Goal: Information Seeking & Learning: Learn about a topic

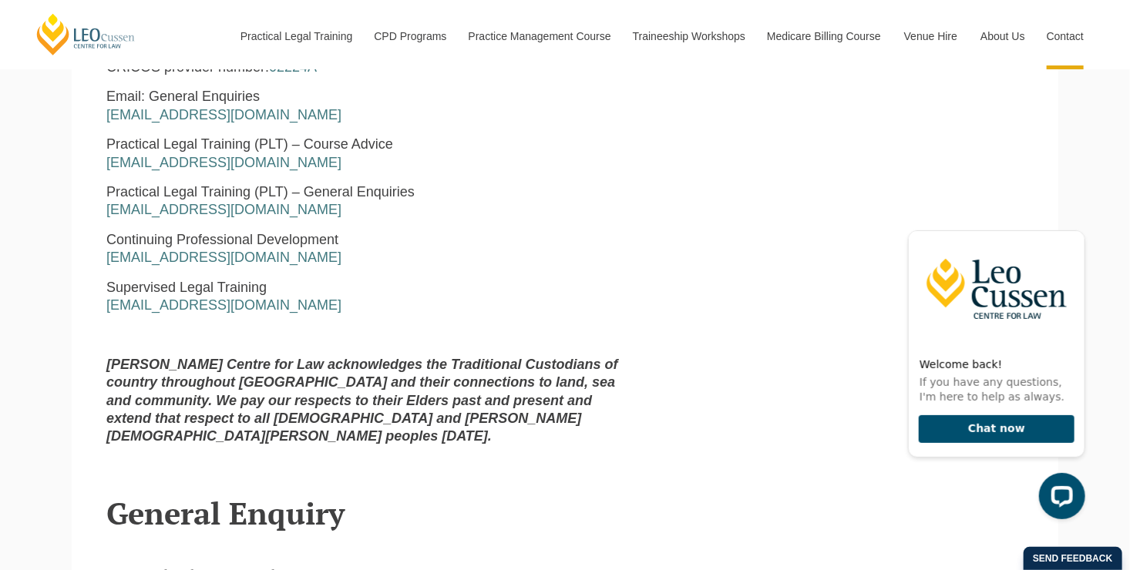
scroll to position [873, 0]
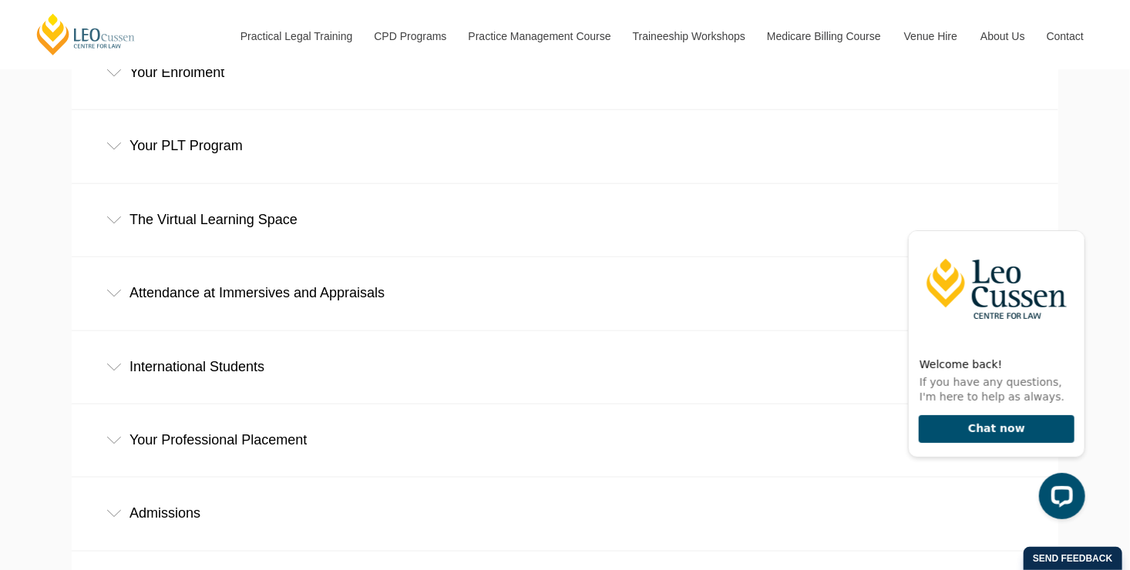
scroll to position [705, 0]
click at [224, 257] on div "Attendance at Immersives and Appraisals" at bounding box center [565, 293] width 987 height 72
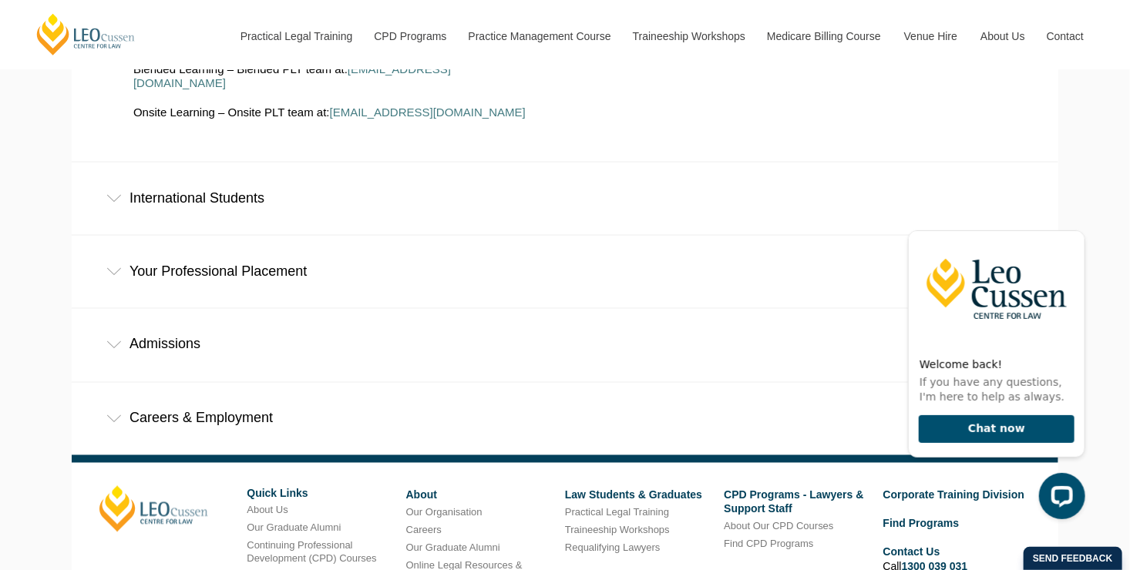
scroll to position [1088, 0]
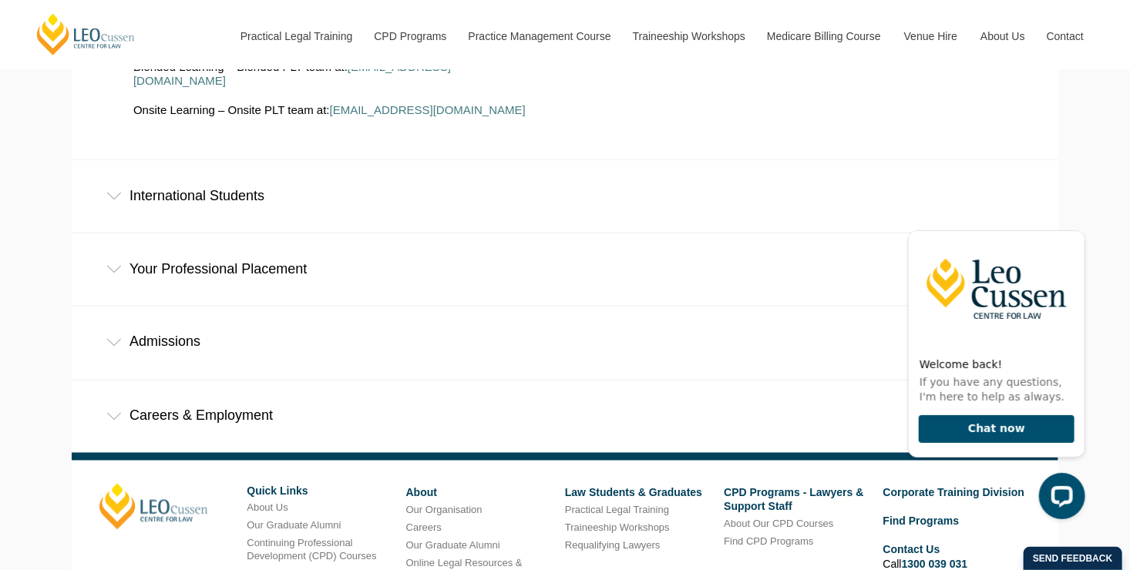
click at [226, 234] on div "Your Professional Placement" at bounding box center [565, 270] width 987 height 72
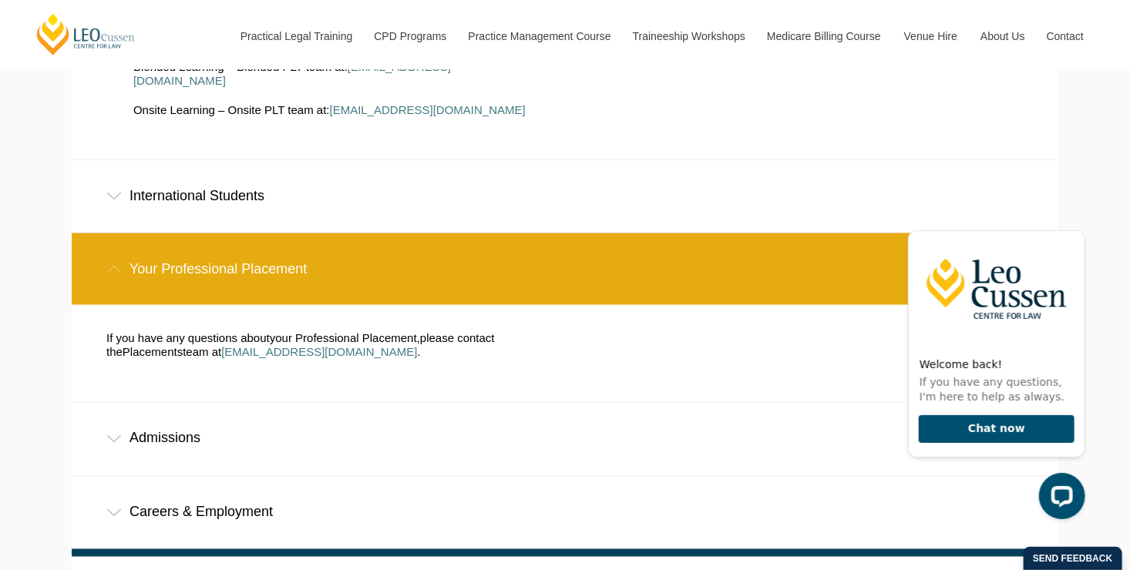
click at [181, 403] on div "Admissions" at bounding box center [565, 439] width 987 height 72
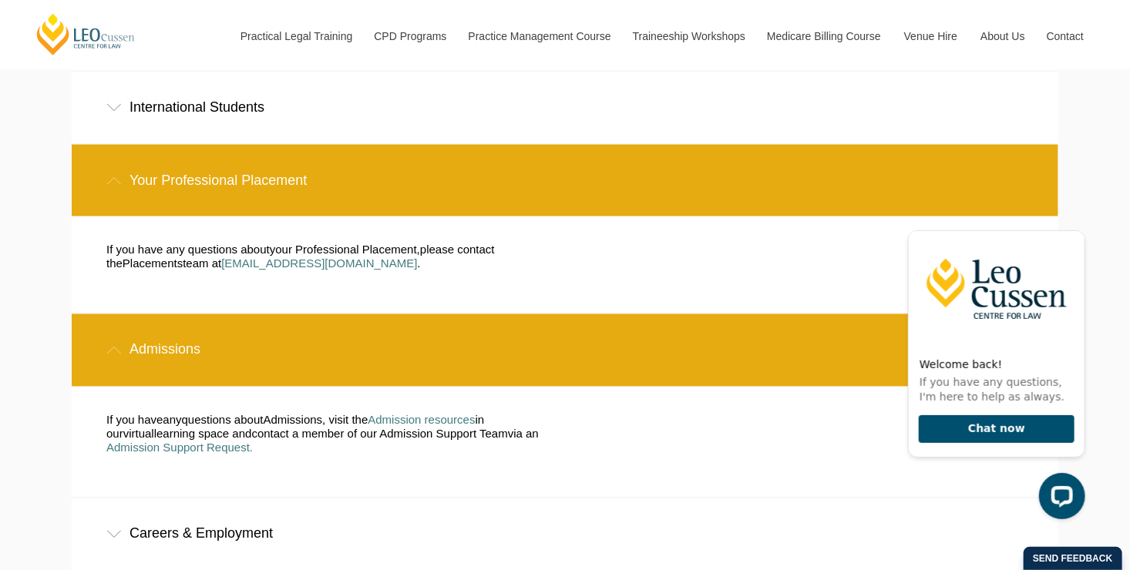
scroll to position [1187, 0]
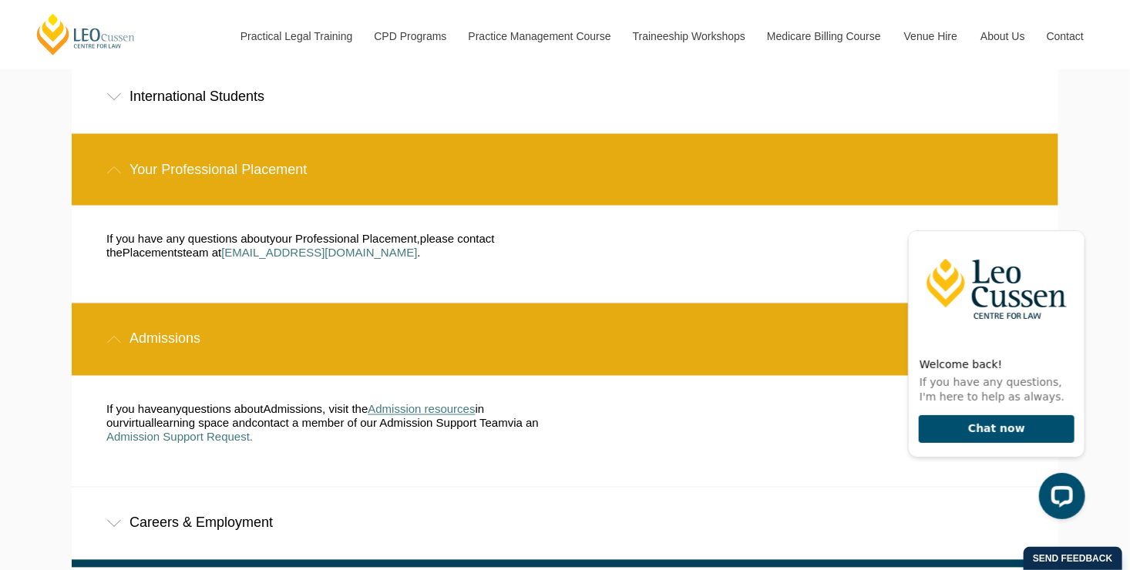
click at [405, 403] on span "Admission resources" at bounding box center [421, 409] width 107 height 13
